Goal: Information Seeking & Learning: Check status

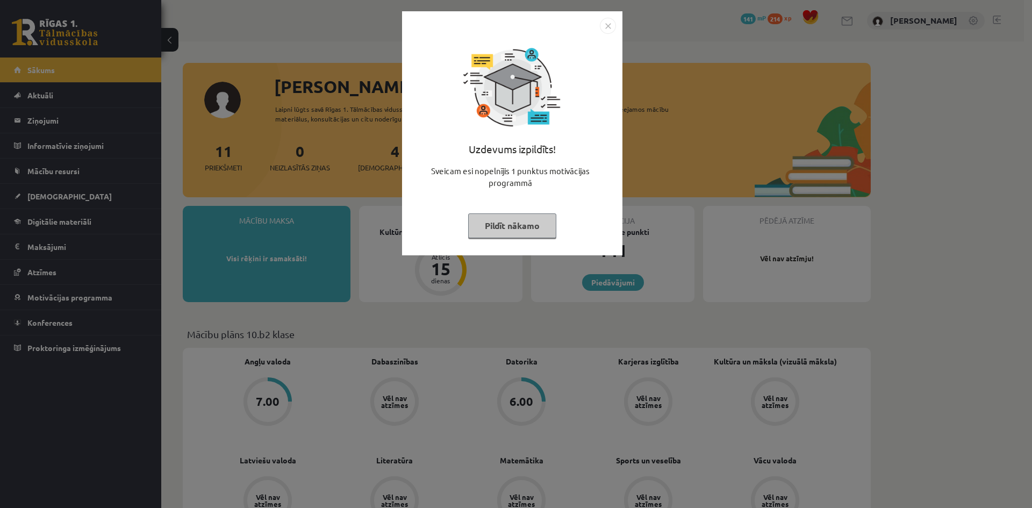
drag, startPoint x: 608, startPoint y: 22, endPoint x: 600, endPoint y: 26, distance: 8.9
click at [608, 22] on img "Close" at bounding box center [608, 26] width 16 height 16
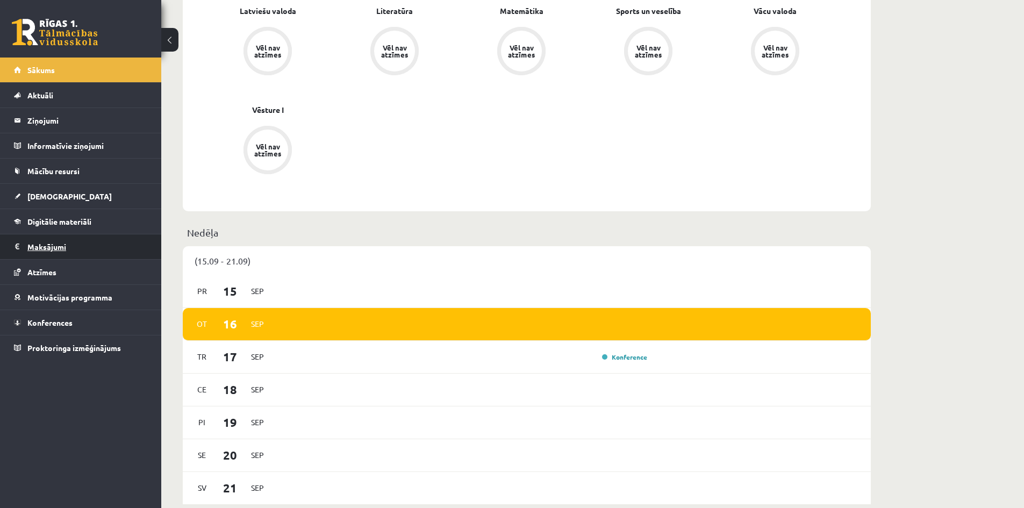
scroll to position [430, 0]
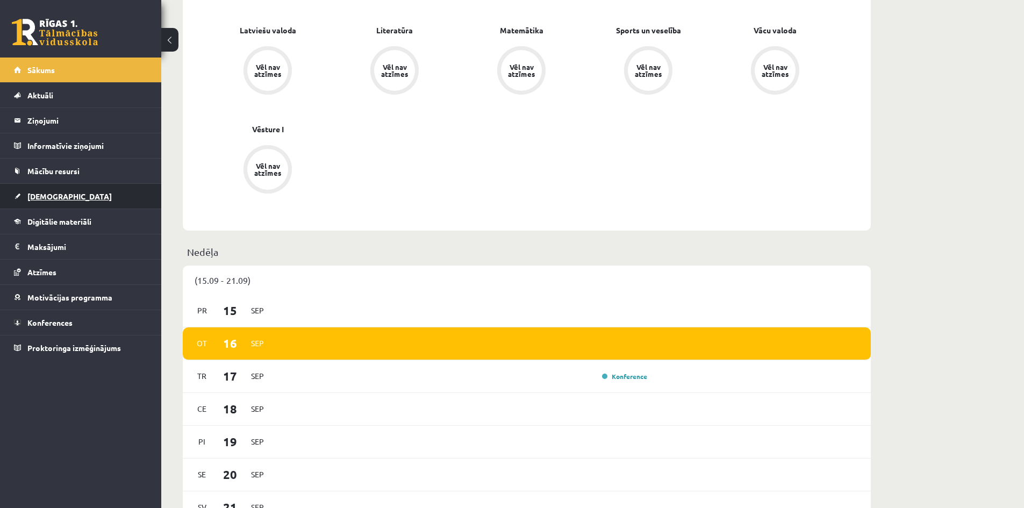
click at [45, 189] on link "[DEMOGRAPHIC_DATA]" at bounding box center [81, 196] width 134 height 25
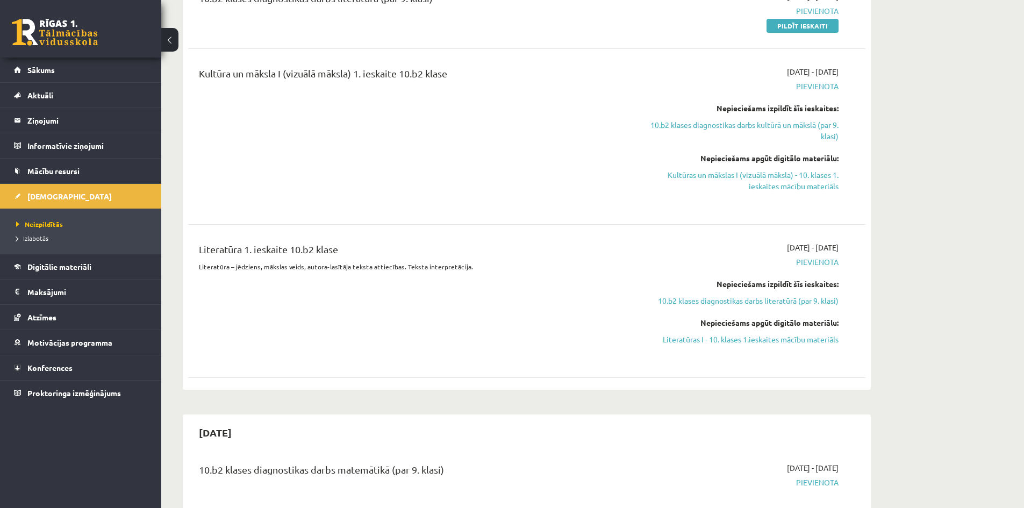
scroll to position [376, 0]
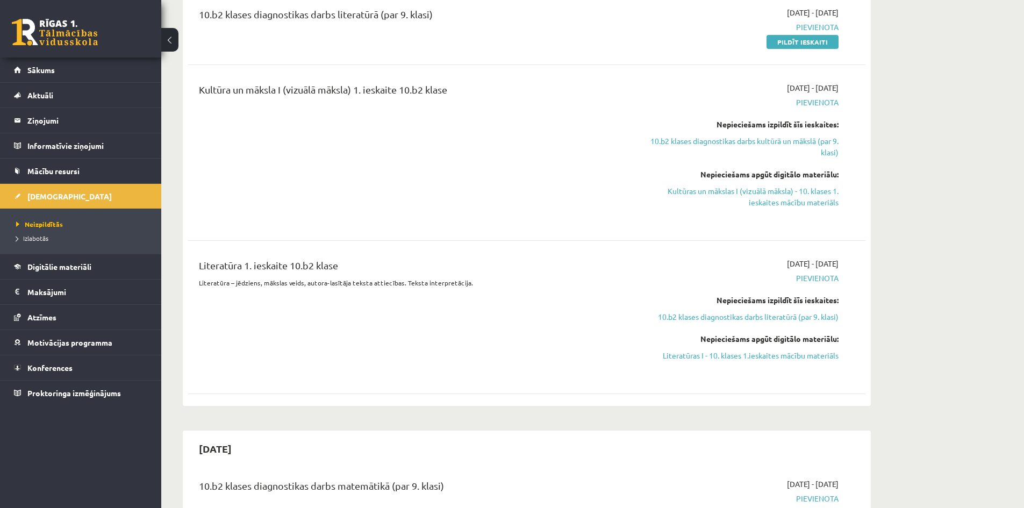
click at [847, 262] on div "Literatūra 1. ieskaite 10.b2 klase Literatūra – jēdziens, mākslas veids, autora…" at bounding box center [527, 317] width 656 height 118
click at [713, 257] on div "Literatūra 1. ieskaite 10.b2 klase Literatūra – jēdziens, mākslas veids, autora…" at bounding box center [526, 317] width 677 height 140
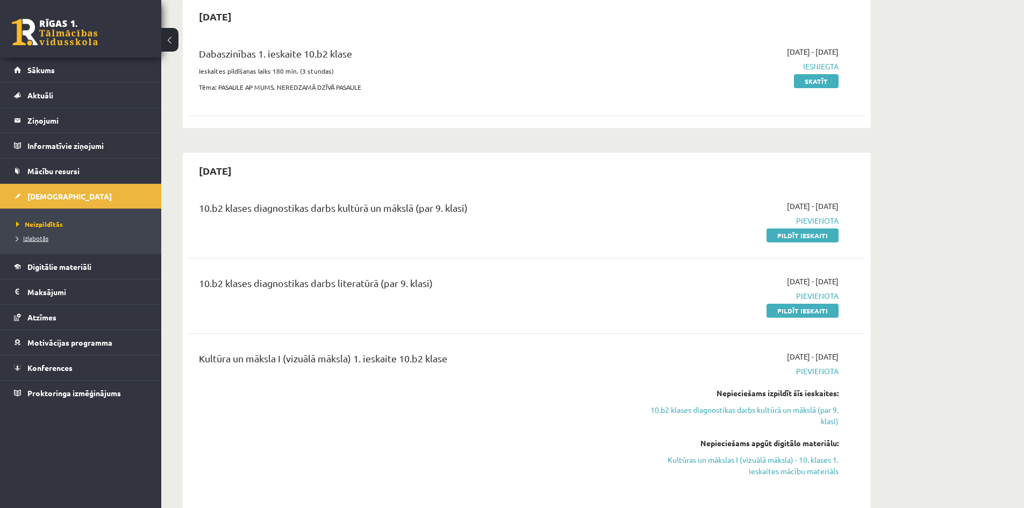
click at [36, 236] on span "Izlabotās" at bounding box center [32, 238] width 32 height 9
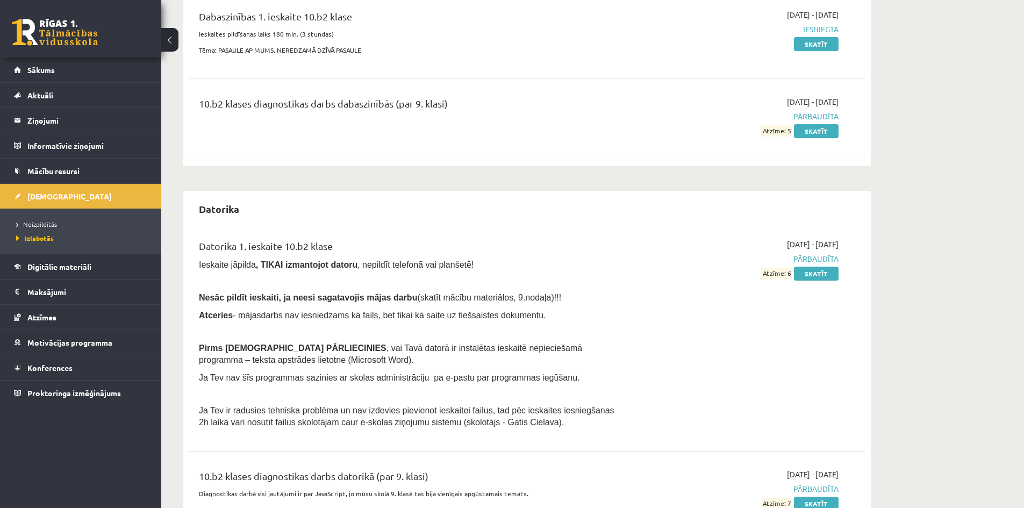
scroll to position [414, 0]
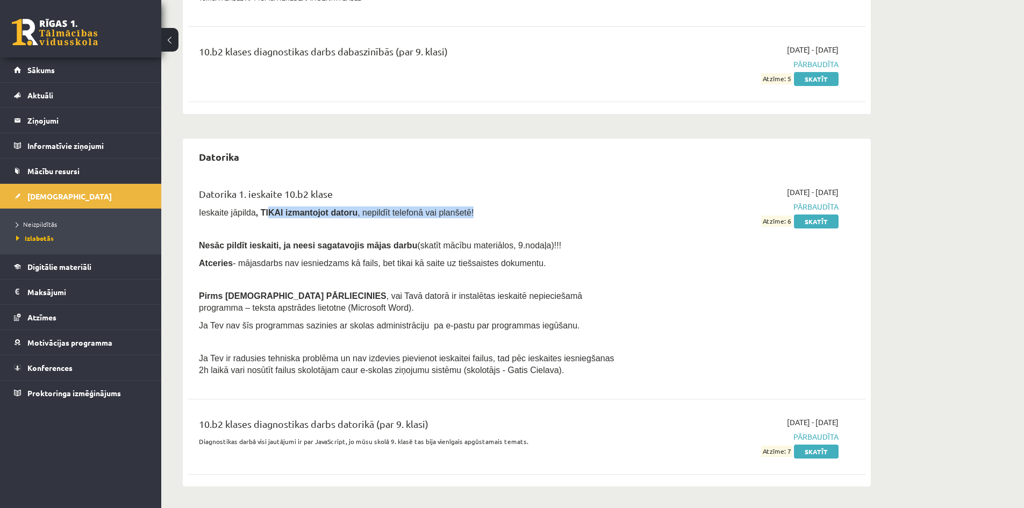
click at [539, 216] on p "Ieskaite jāpilda , TIKAI izmantojot datoru , nepildīt telefonā vai planšetē!" at bounding box center [409, 212] width 421 height 12
click at [596, 250] on p "Nesāc pildīt ieskaiti, ja neesi sagatavojis mājas darbu (skatīt mācību materiāl…" at bounding box center [409, 245] width 421 height 12
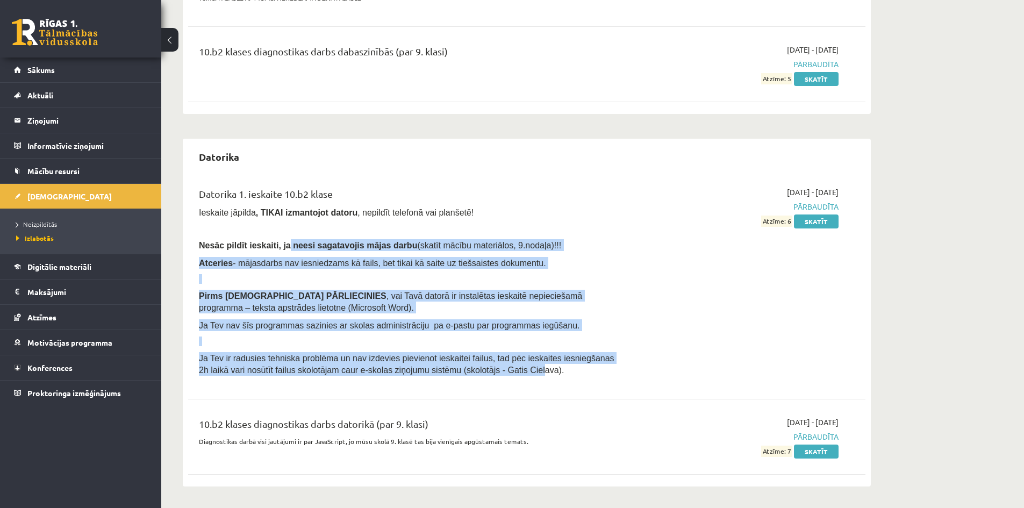
drag, startPoint x: 278, startPoint y: 238, endPoint x: 605, endPoint y: 424, distance: 376.2
click at [576, 426] on div "Datorika 1. ieskaite 10.b2 klase Ieskaite jāpilda , TIKAI izmantojot datoru , n…" at bounding box center [526, 328] width 677 height 305
click at [734, 169] on div "Datorika Datorika 1. ieskaite 10.b2 klase Ieskaite jāpilda , TIKAI izmantojot d…" at bounding box center [527, 313] width 688 height 348
